Goal: Information Seeking & Learning: Learn about a topic

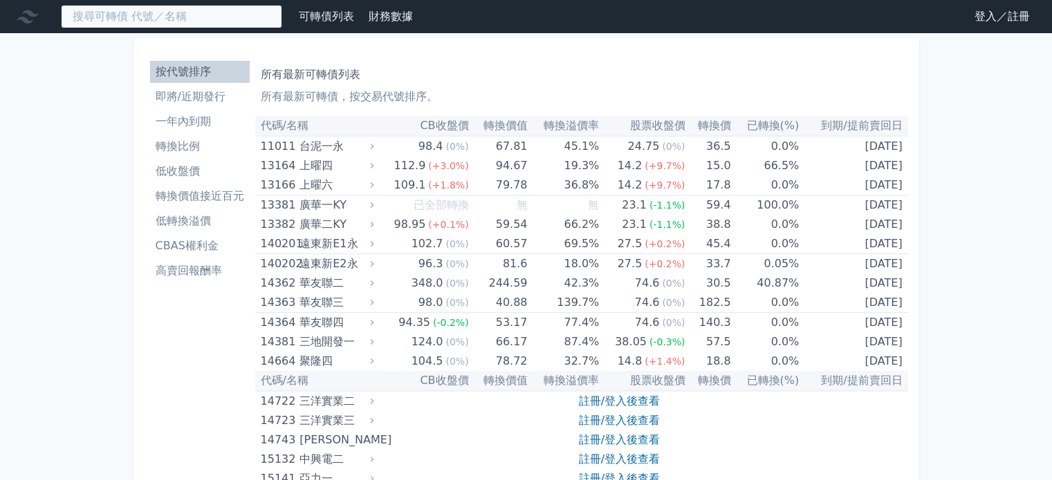
drag, startPoint x: 127, startPoint y: 15, endPoint x: 144, endPoint y: 1, distance: 21.6
click at [129, 14] on input at bounding box center [171, 17] width 221 height 24
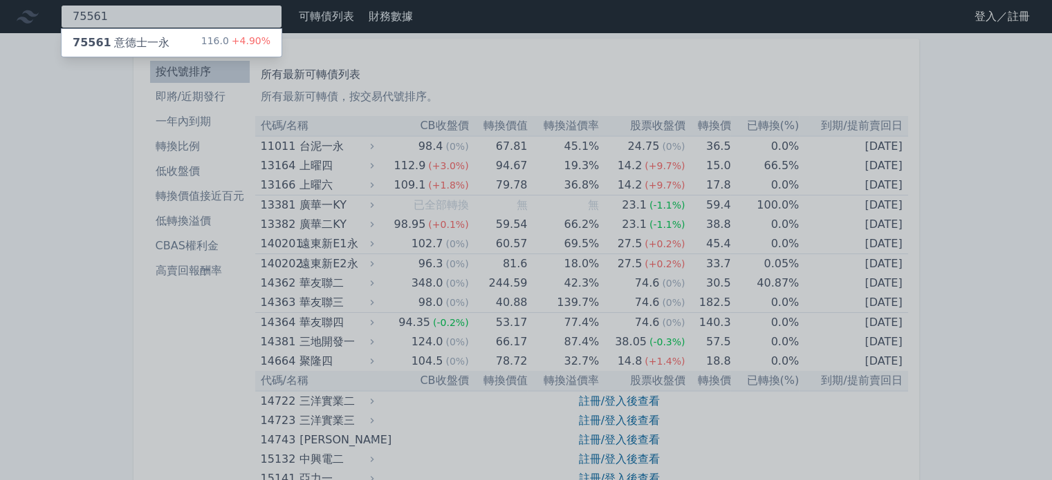
type input "75561"
click at [99, 38] on span "75561" at bounding box center [92, 42] width 39 height 13
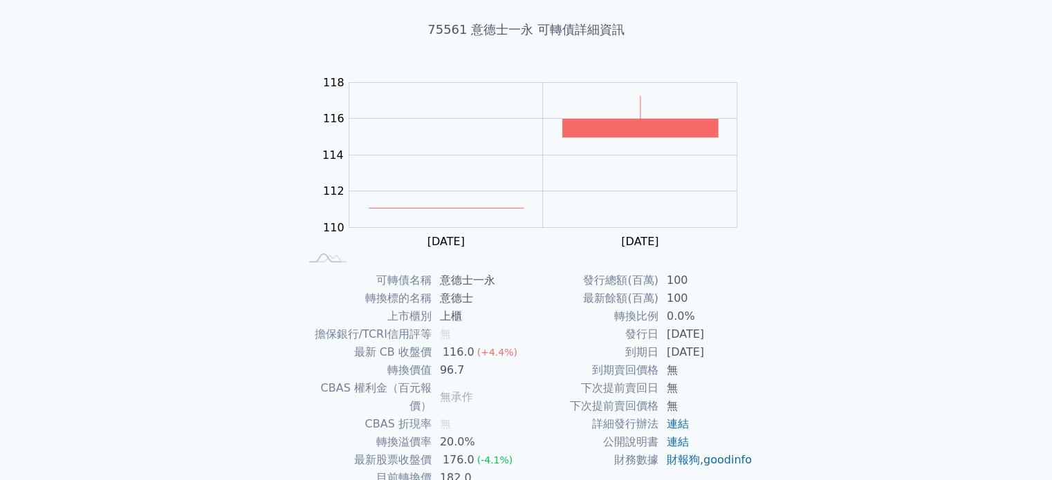
scroll to position [160, 0]
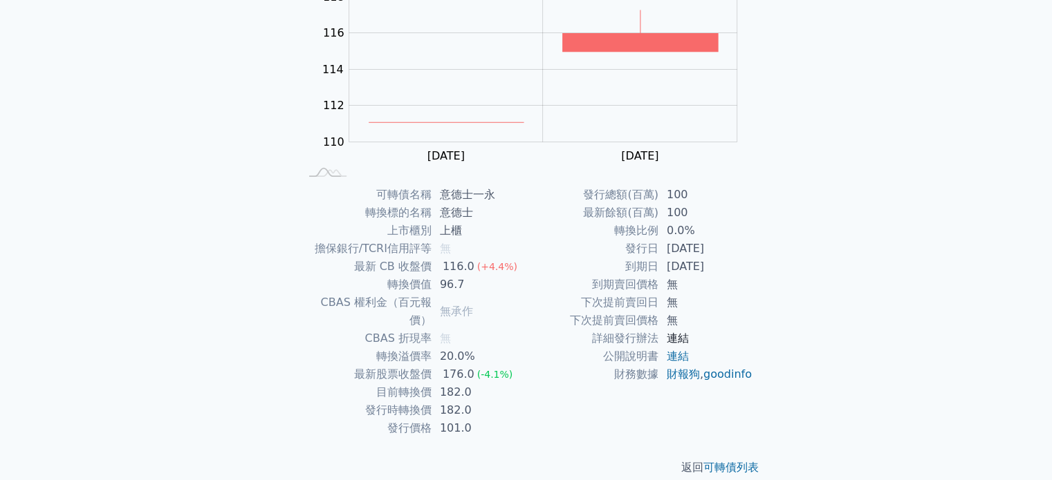
click at [684, 343] on link "連結" at bounding box center [677, 338] width 22 height 13
click at [680, 343] on link "連結" at bounding box center [677, 338] width 22 height 13
click at [678, 356] on link "連結" at bounding box center [677, 356] width 22 height 13
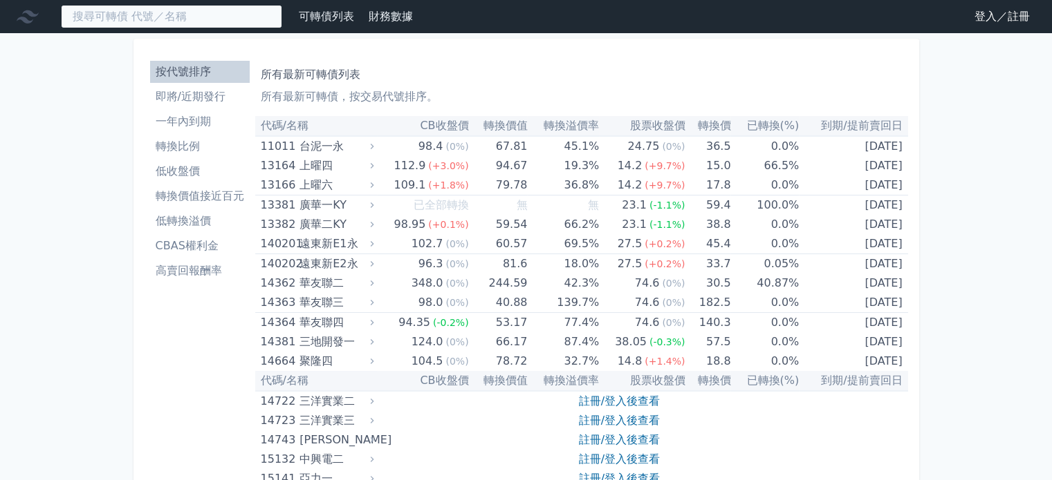
click at [180, 15] on input at bounding box center [171, 17] width 221 height 24
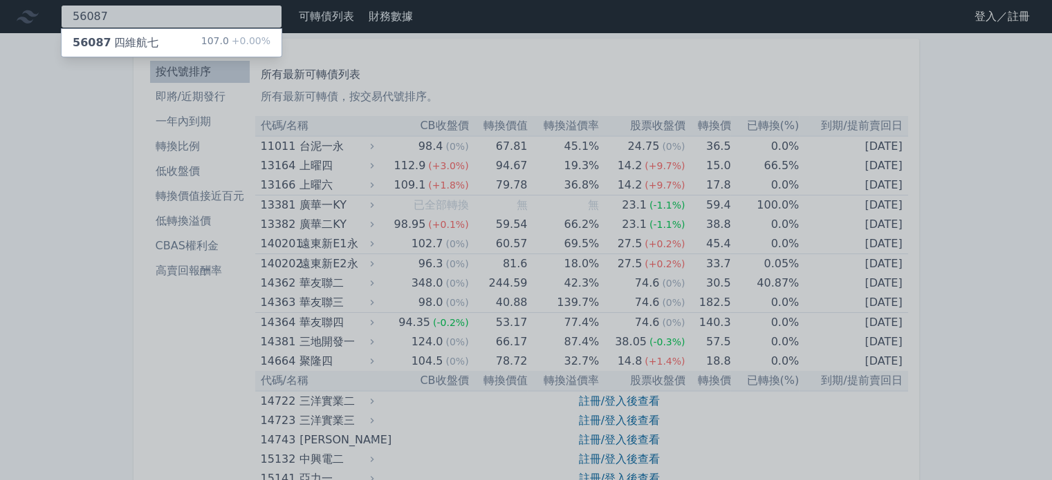
type input "56087"
click at [164, 44] on div "56087 四維航七 107.0 +0.00%" at bounding box center [172, 43] width 220 height 28
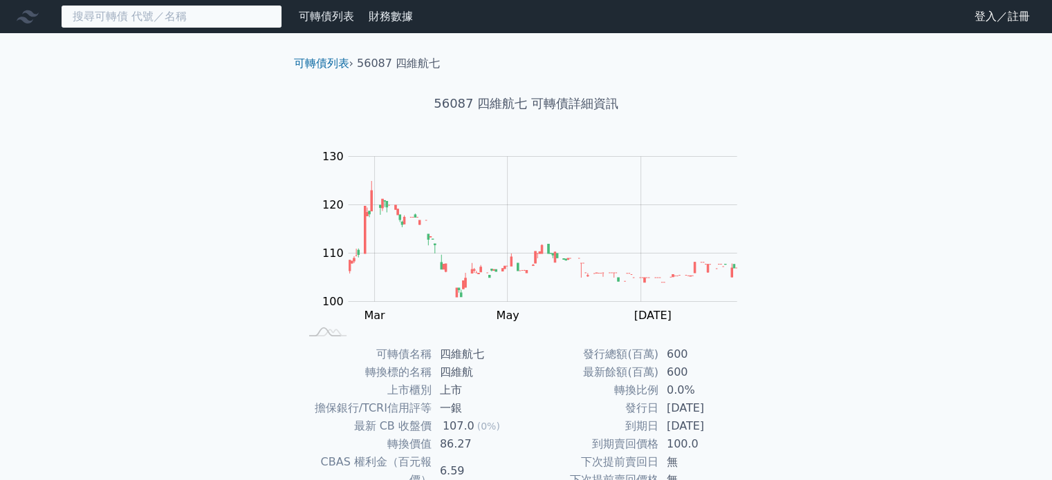
click at [201, 18] on input at bounding box center [171, 17] width 221 height 24
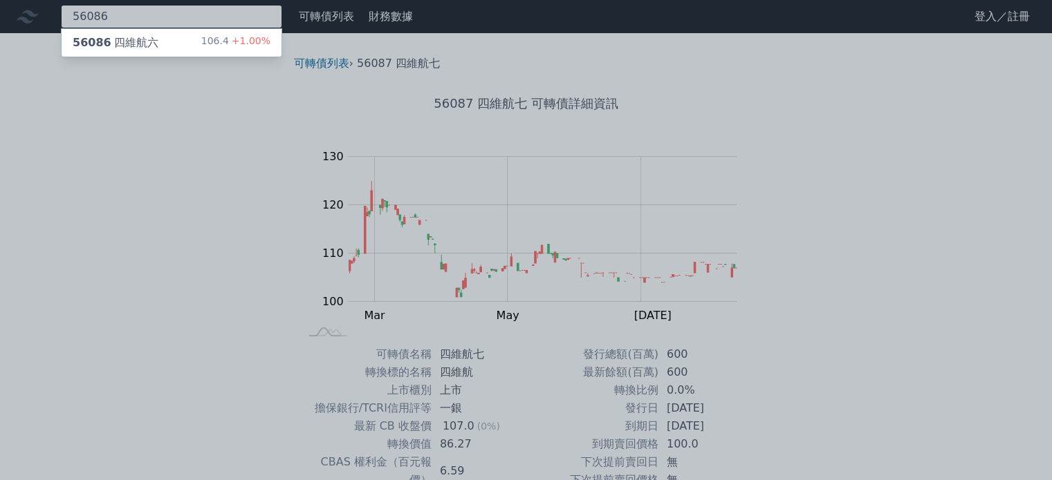
type input "56086"
click at [209, 41] on div "106.4 +1.00%" at bounding box center [235, 43] width 69 height 17
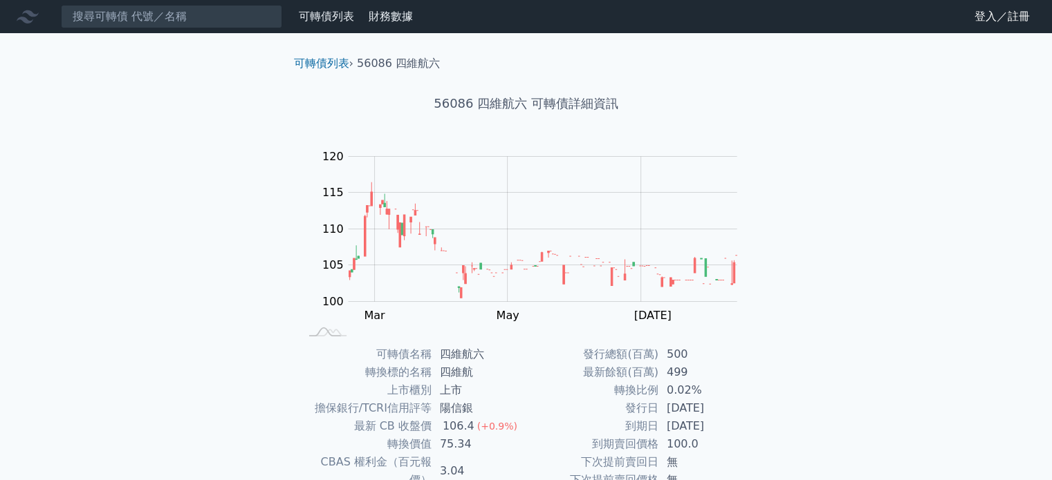
click at [110, 2] on nav "可轉債列表 財務數據 可轉債列表 財務數據 登入／註冊 登入／註冊" at bounding box center [526, 16] width 1052 height 33
click at [127, 24] on input at bounding box center [171, 17] width 221 height 24
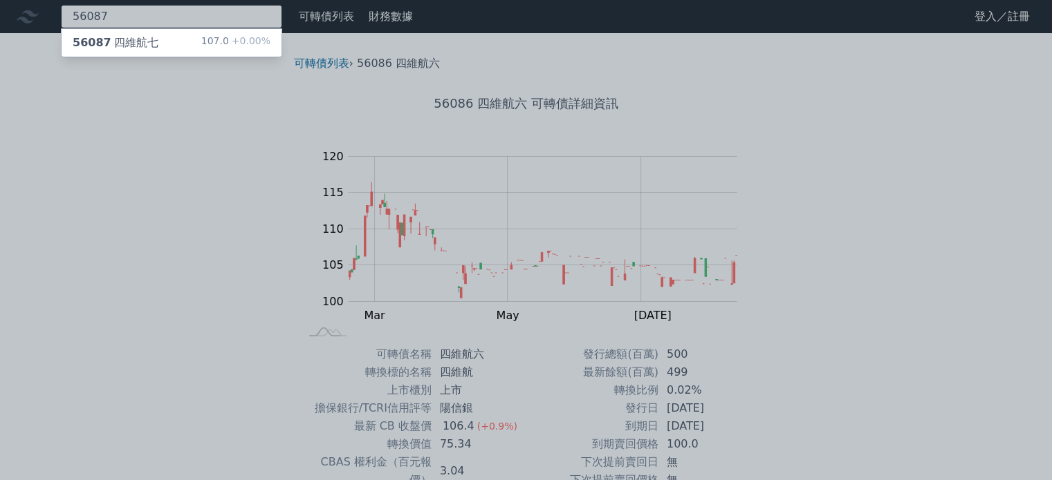
type input "56087"
click at [115, 44] on div "56087 四維航七" at bounding box center [116, 43] width 86 height 17
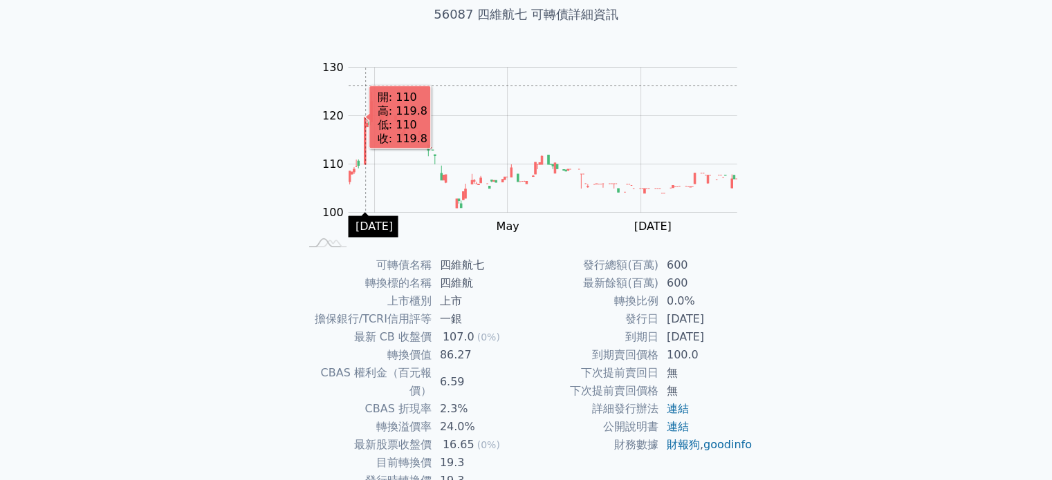
scroll to position [160, 0]
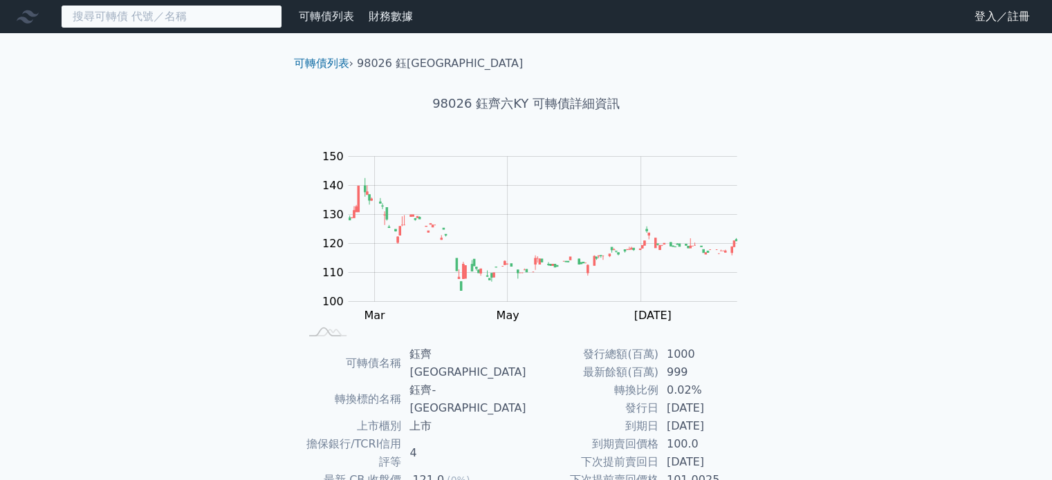
click at [176, 26] on input at bounding box center [171, 17] width 221 height 24
click at [144, 18] on input "45554" at bounding box center [171, 17] width 221 height 24
click at [141, 46] on div "45554 可轉債列表 財務數據 可轉債列表 財務數據 登入／註冊 登入／註冊 可轉債列表 › 98026 鈺齊六KY 98026 鈺齊六KY 可轉債詳細資訊…" at bounding box center [526, 356] width 1052 height 712
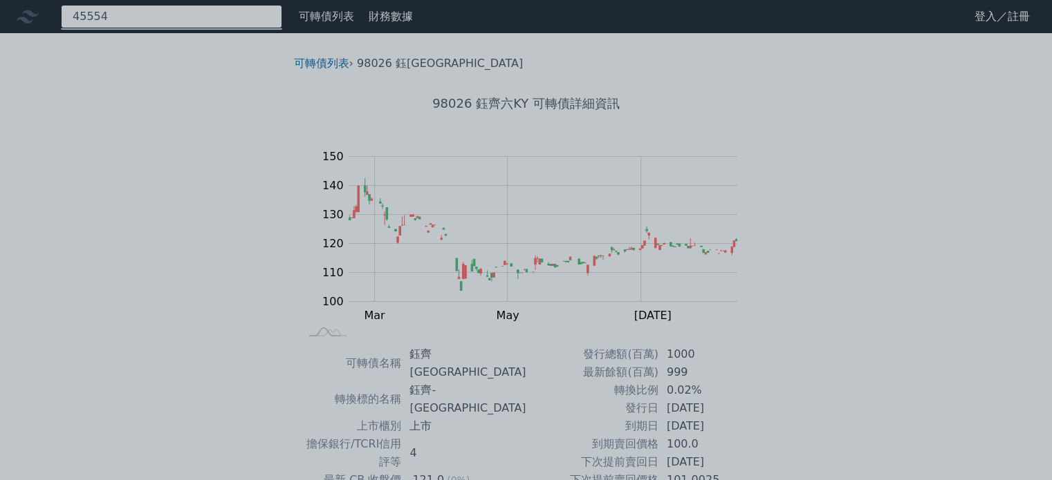
click at [142, 21] on div "45554" at bounding box center [171, 17] width 221 height 24
type input "4"
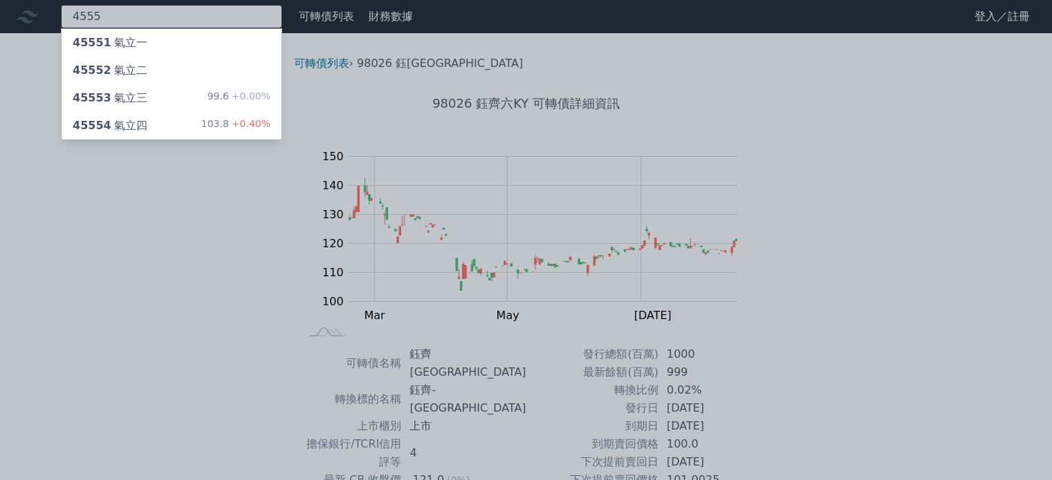
type input "45554"
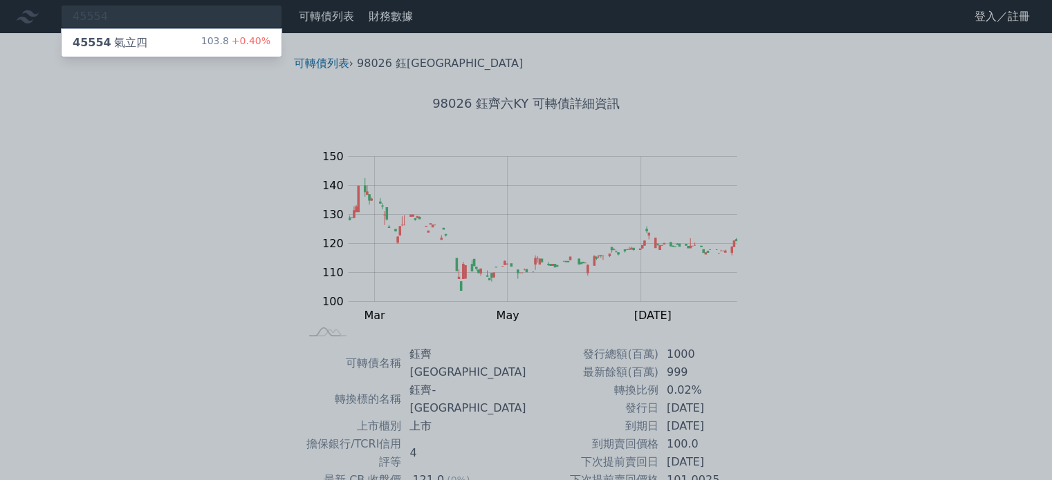
drag, startPoint x: 160, startPoint y: 38, endPoint x: 155, endPoint y: 26, distance: 13.0
click at [159, 38] on div "45554 氣立四 103.8 +0.40%" at bounding box center [172, 43] width 220 height 28
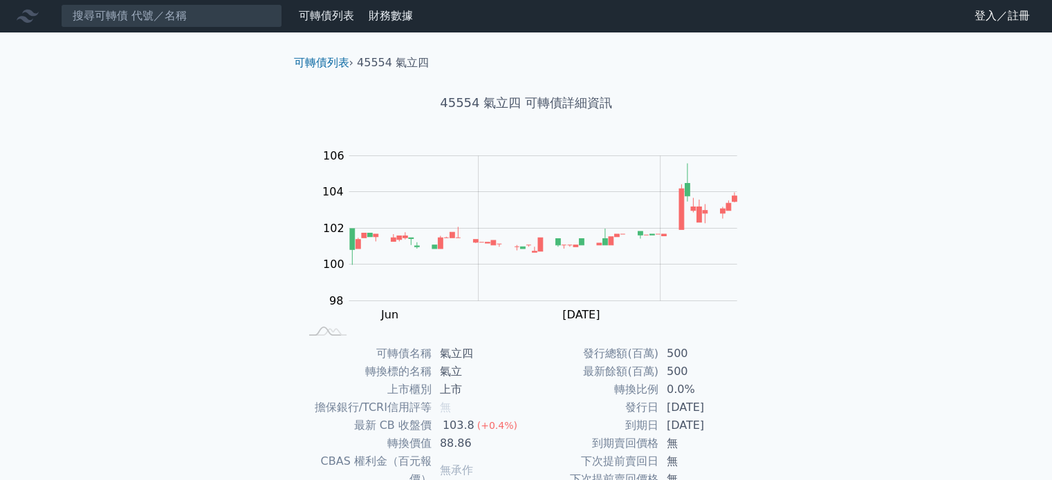
scroll to position [160, 0]
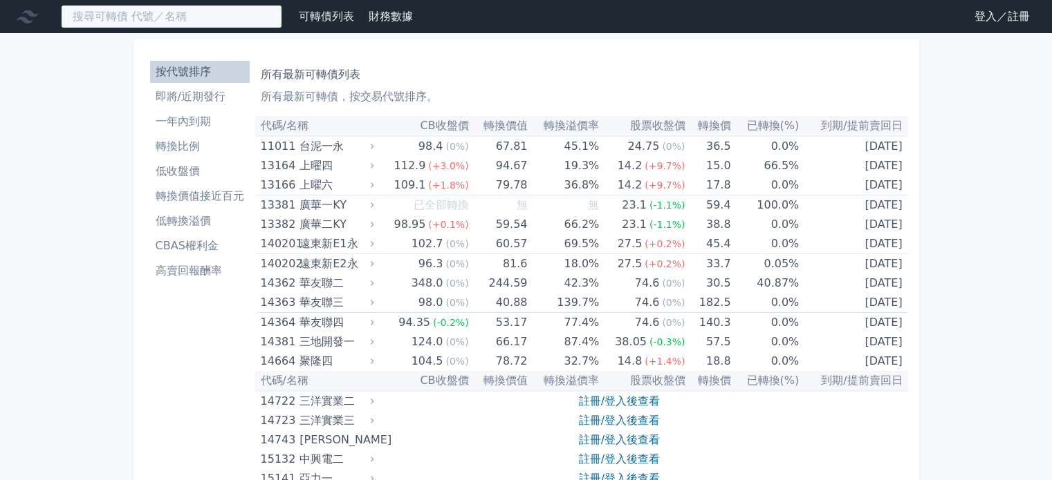
click at [200, 14] on input at bounding box center [171, 17] width 221 height 24
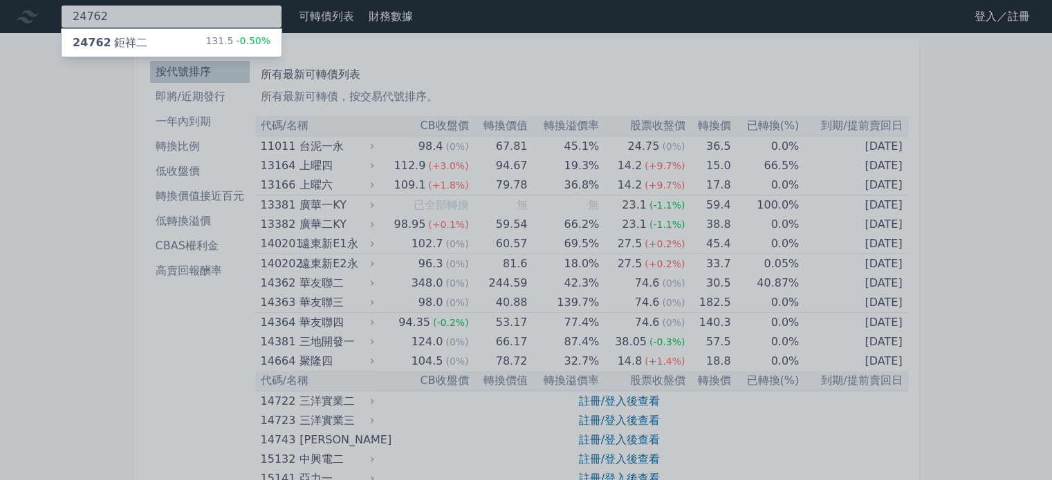
type input "24762"
click at [189, 35] on div "24762 鉅祥二 131.5 -0.50%" at bounding box center [172, 43] width 220 height 28
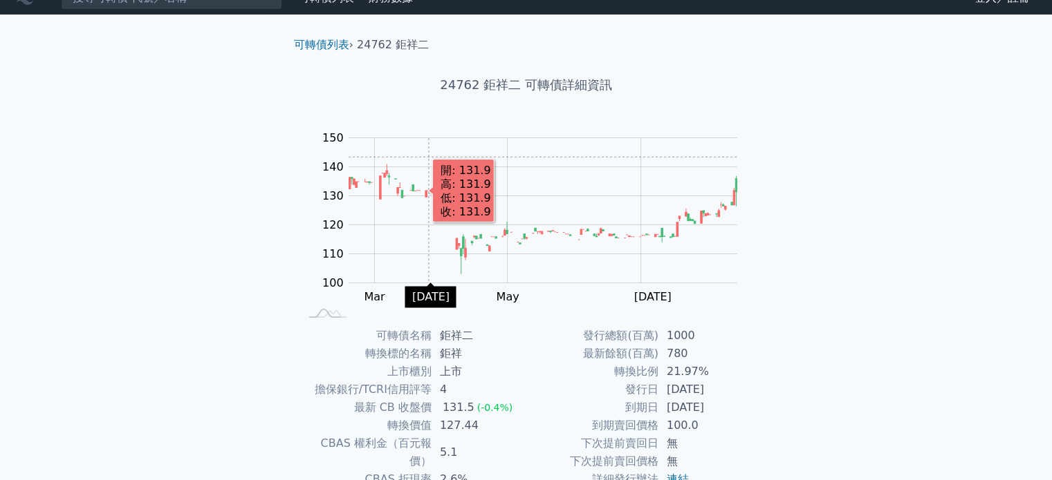
scroll to position [160, 0]
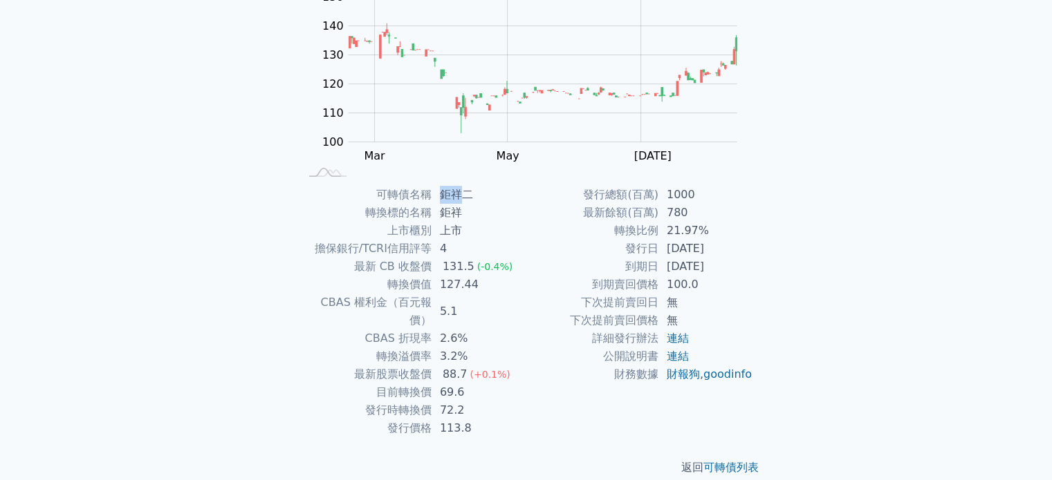
drag, startPoint x: 440, startPoint y: 195, endPoint x: 456, endPoint y: 193, distance: 16.0
click at [458, 196] on td "鉅祥二" at bounding box center [478, 195] width 95 height 18
copy td "鉅祥"
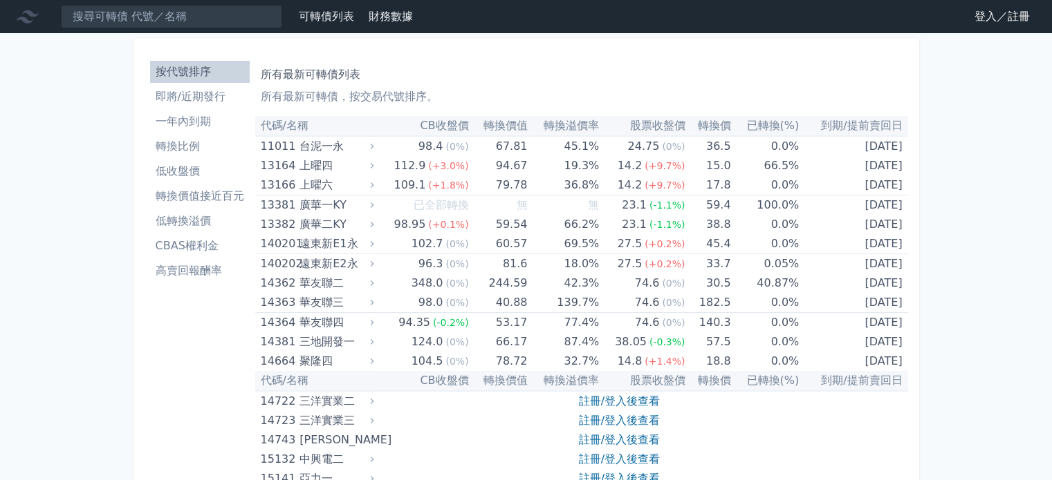
drag, startPoint x: 130, startPoint y: 14, endPoint x: 138, endPoint y: 16, distance: 7.9
click at [131, 13] on input at bounding box center [171, 17] width 221 height 24
click at [202, 10] on input at bounding box center [171, 17] width 221 height 24
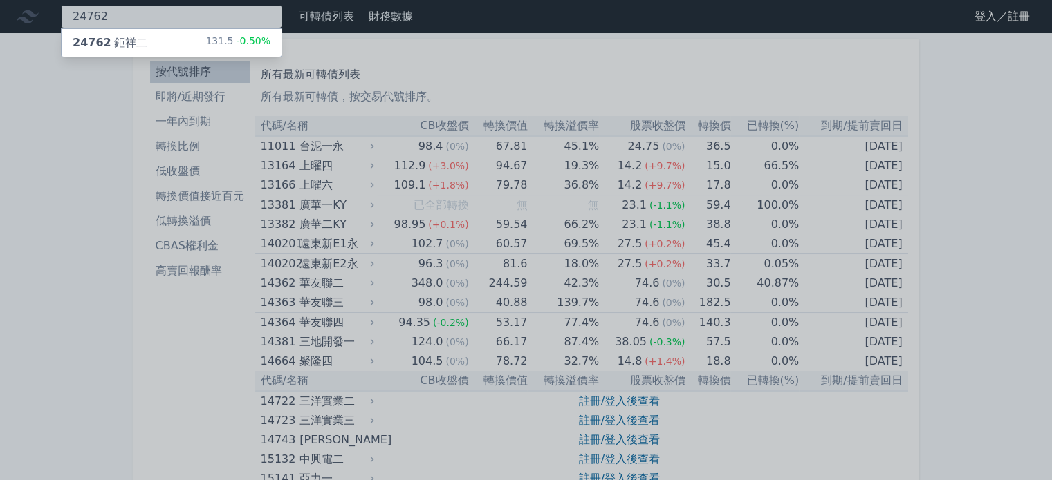
type input "24762"
click at [141, 48] on div "24762 鉅祥二 131.5 -0.50%" at bounding box center [172, 43] width 220 height 28
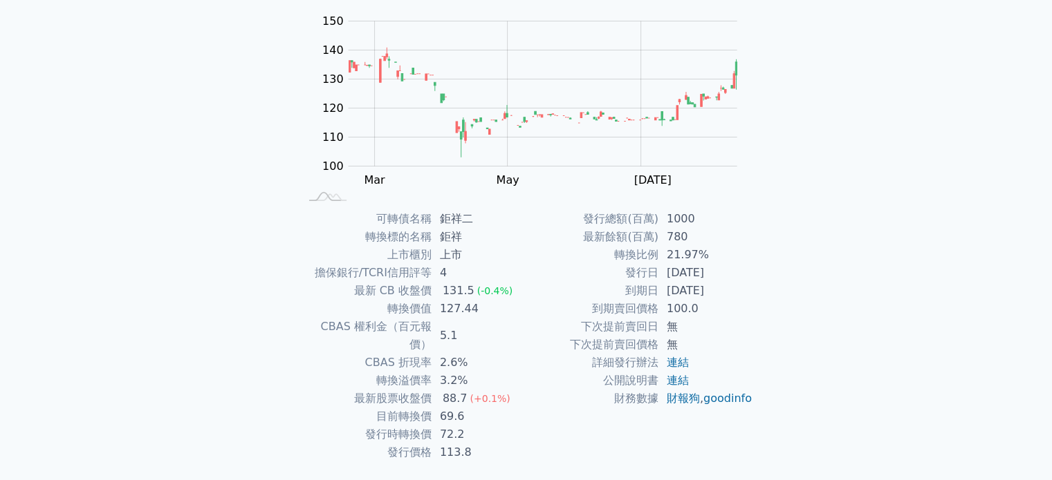
scroll to position [138, 0]
